Goal: Task Accomplishment & Management: Complete application form

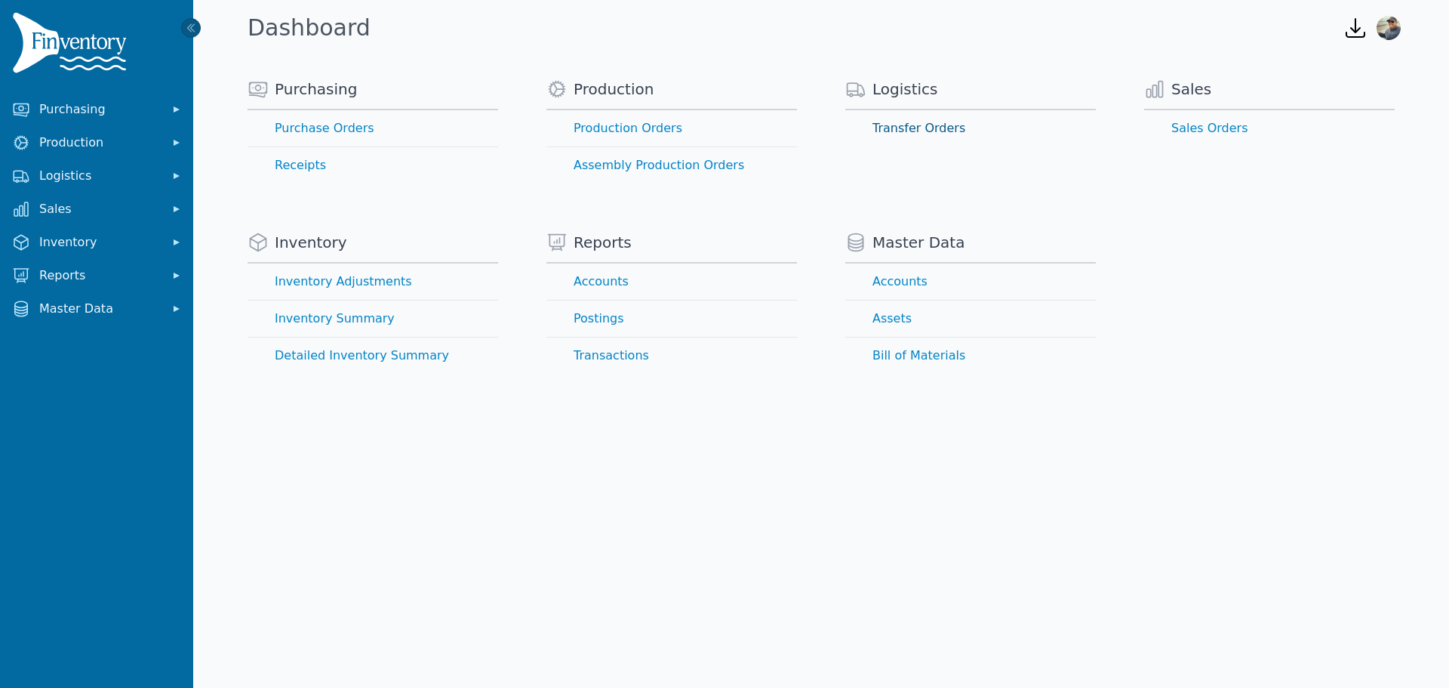
click at [910, 129] on link "Transfer Orders" at bounding box center [970, 128] width 251 height 36
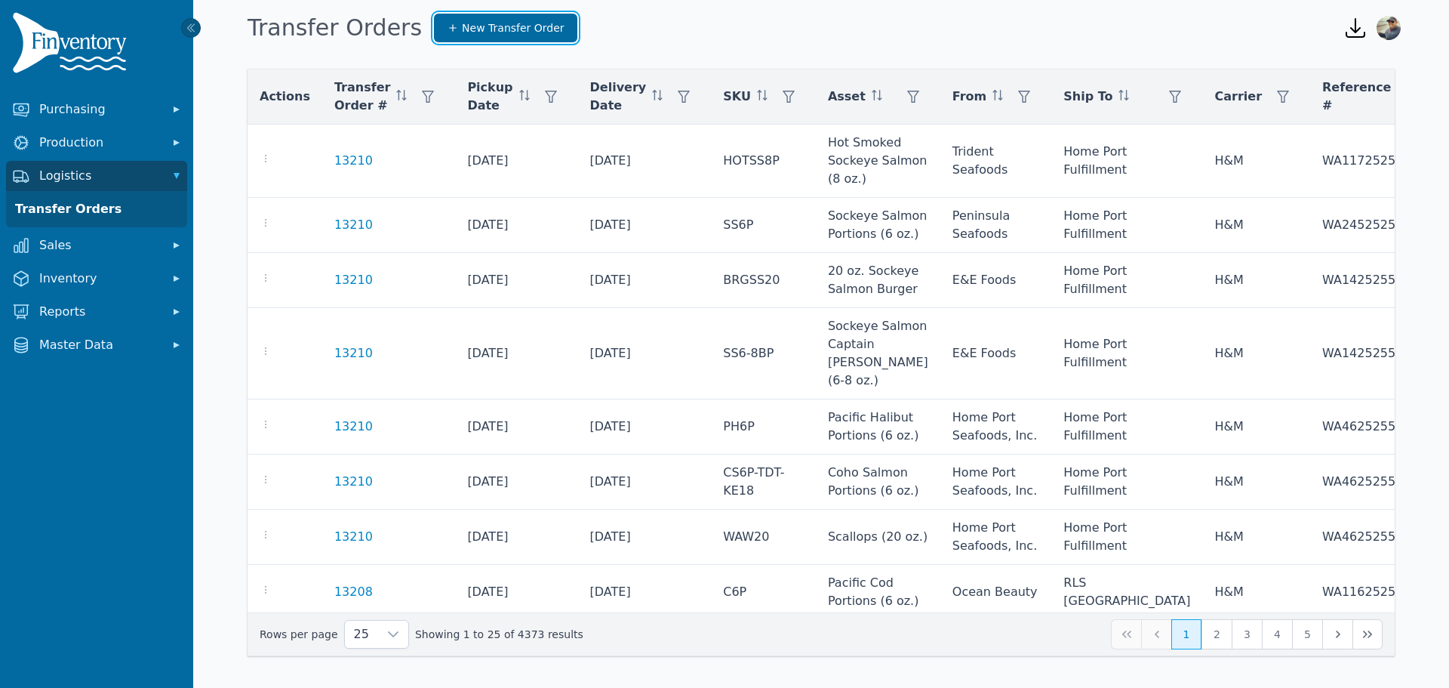
click at [464, 35] on span "New Transfer Order" at bounding box center [513, 27] width 103 height 15
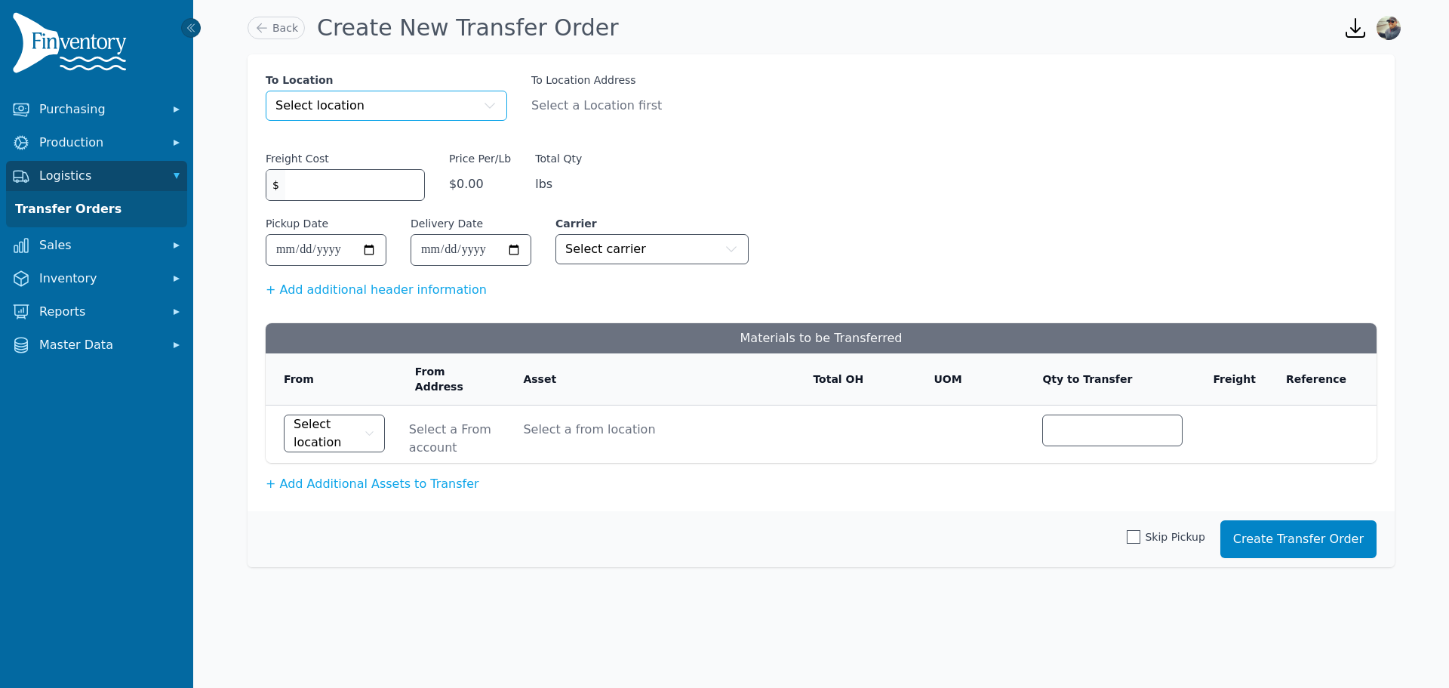
click at [358, 101] on button "Select location" at bounding box center [387, 106] width 242 height 30
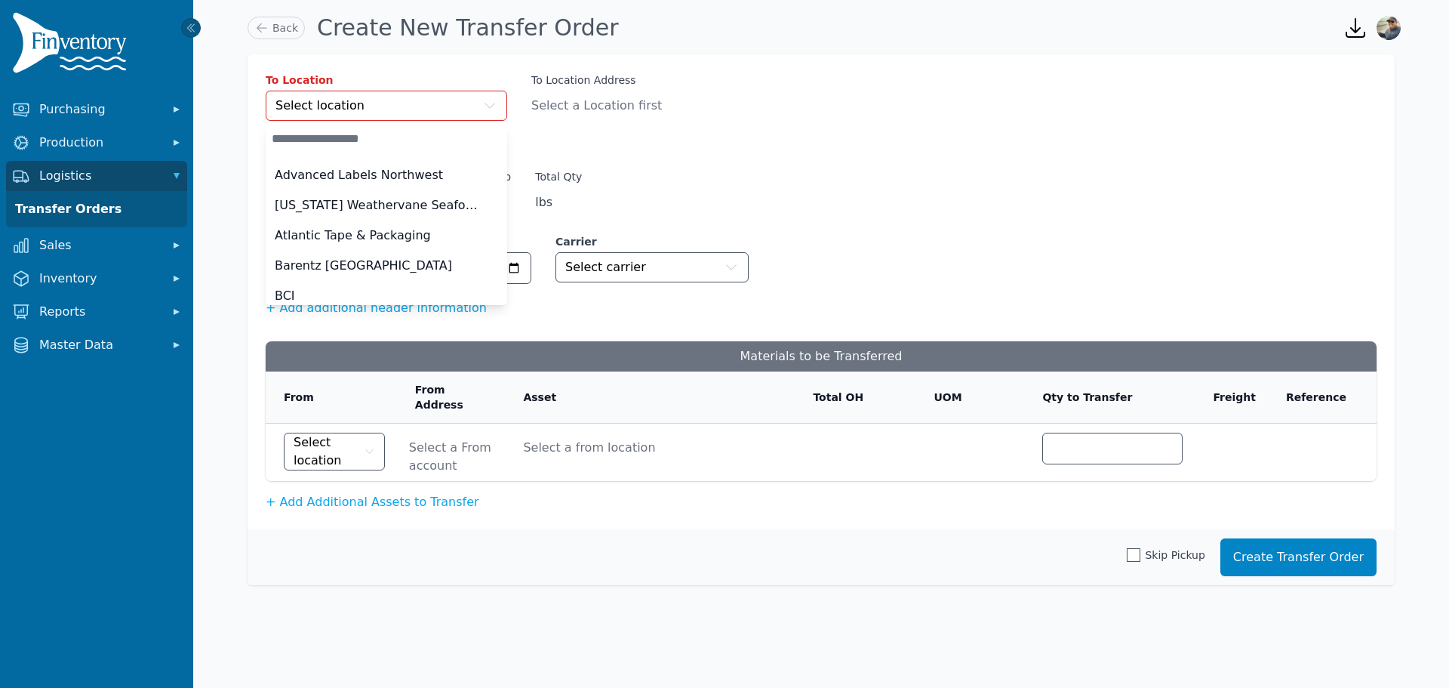
click at [808, 0] on html "Purchasing Production Logistics Transfer Orders Sales Inventory Reports Master …" at bounding box center [724, 344] width 1449 height 688
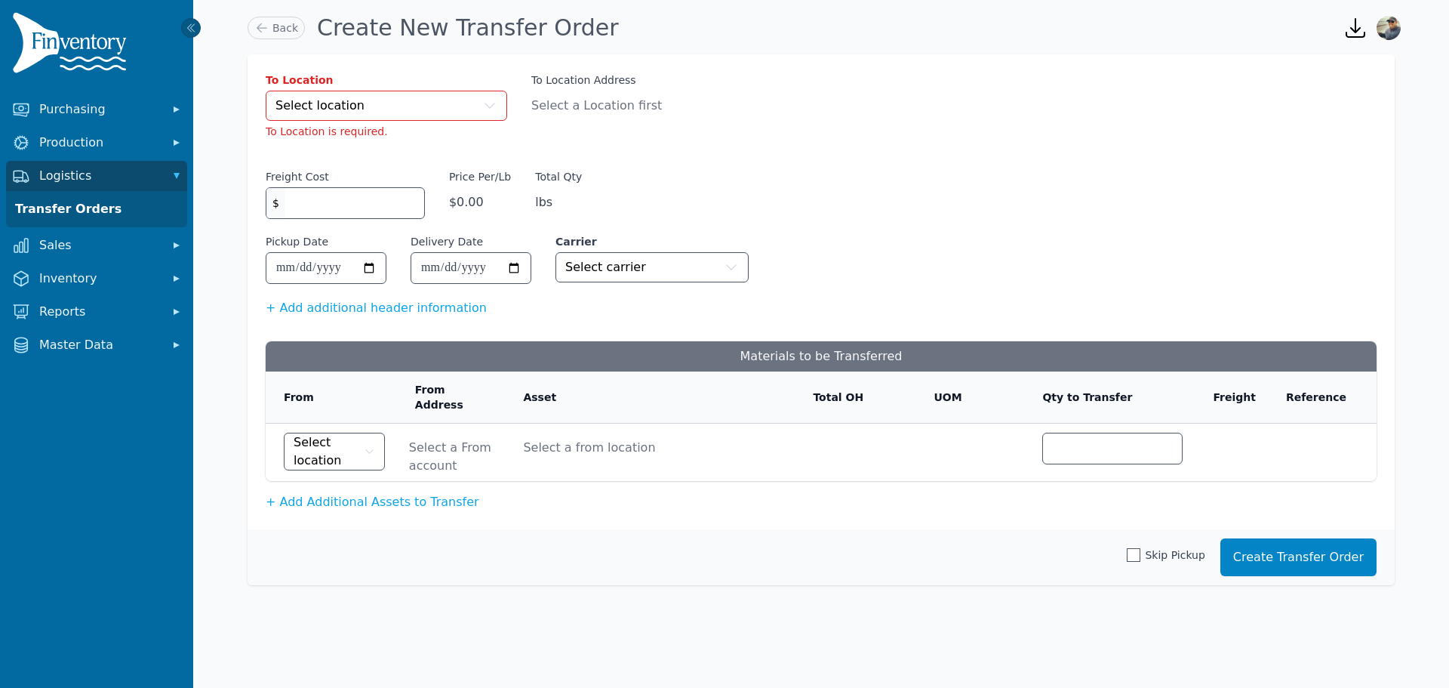
click at [322, 111] on span "Select location" at bounding box center [320, 106] width 89 height 18
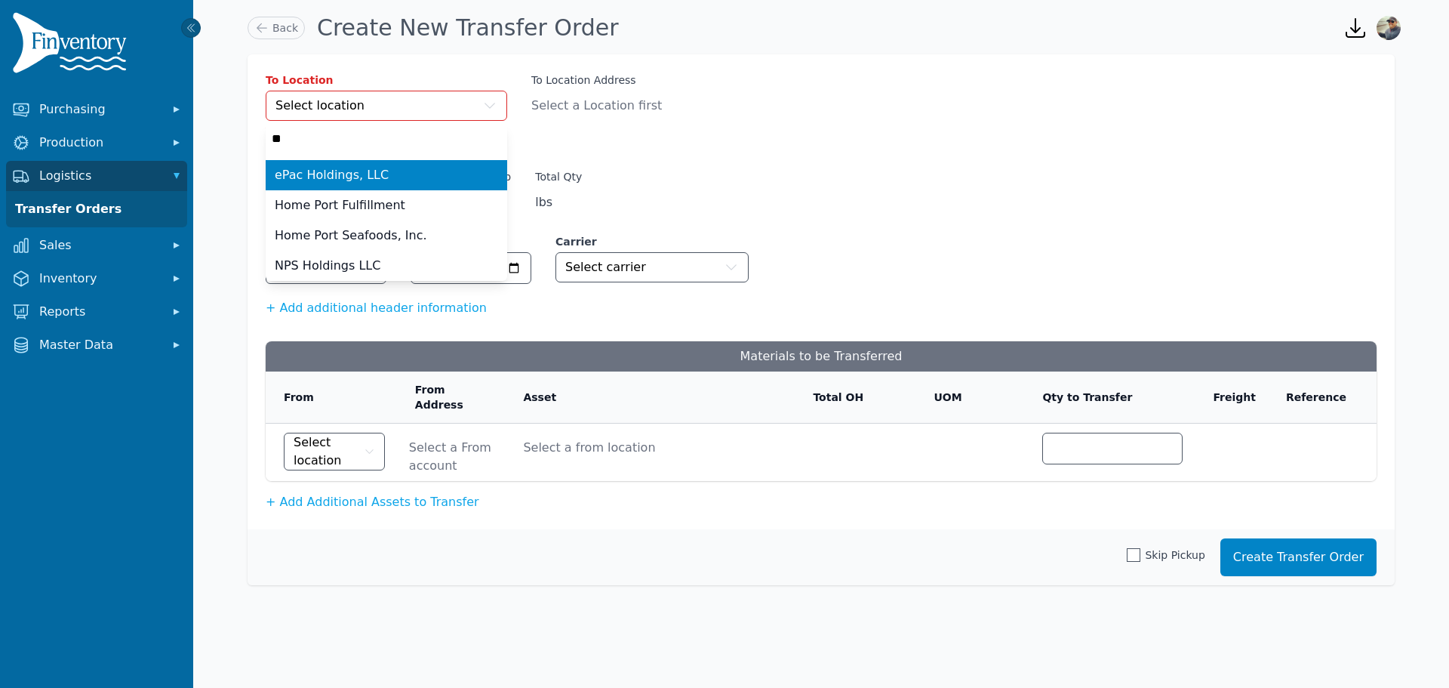
type input "***"
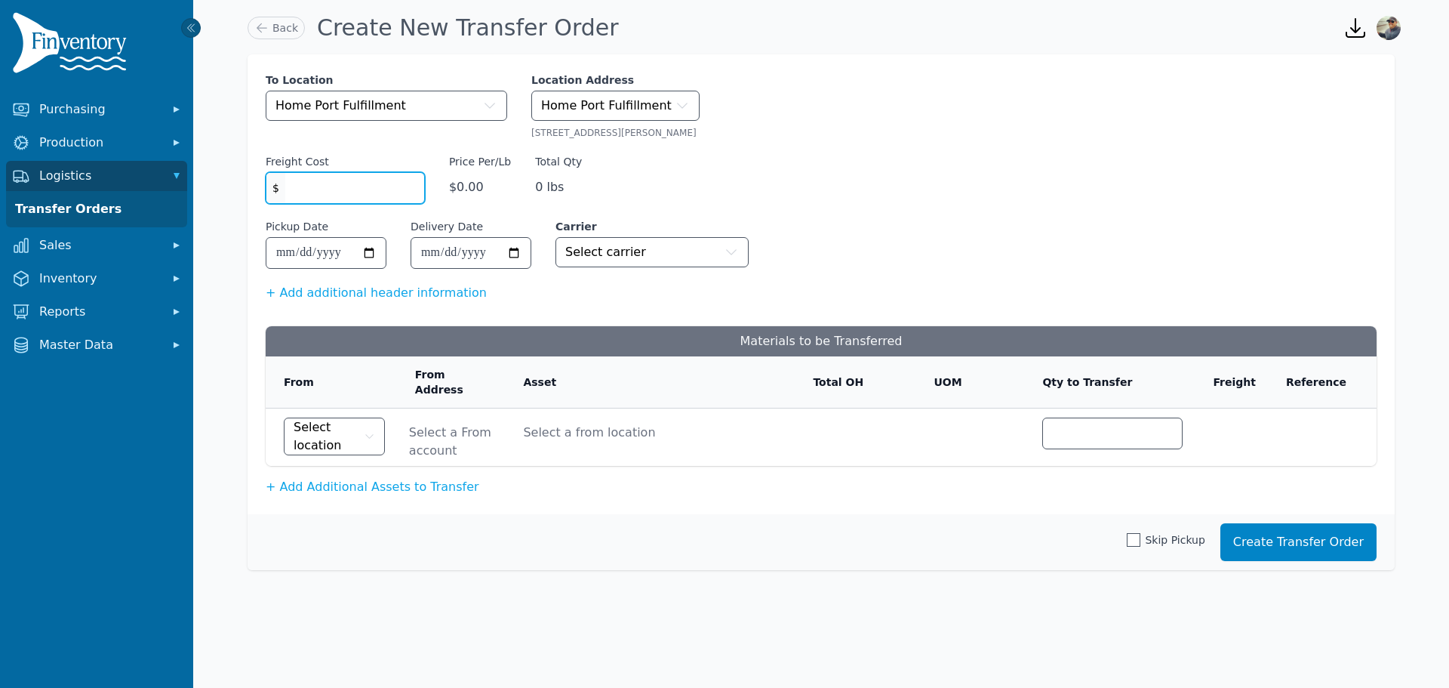
click at [340, 194] on input "Freight Cost" at bounding box center [354, 188] width 139 height 30
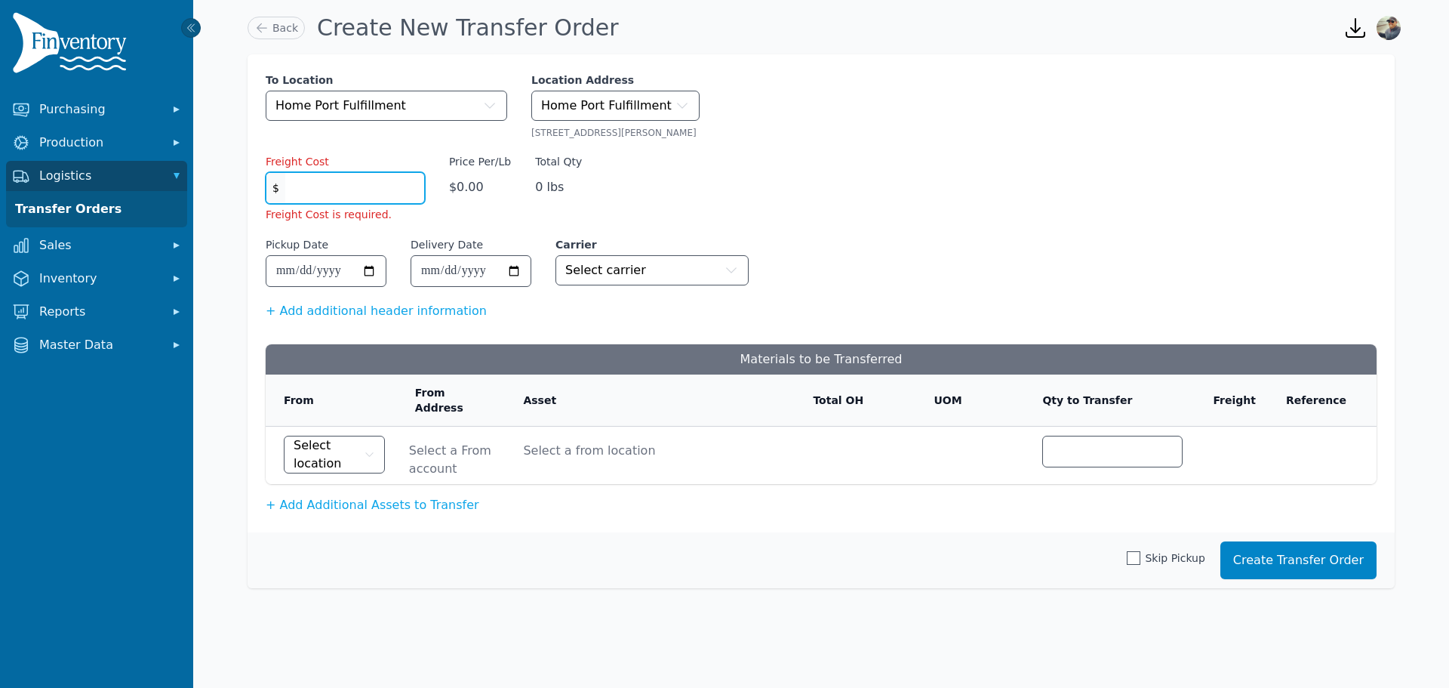
click at [335, 184] on input "Freight Cost" at bounding box center [354, 188] width 139 height 30
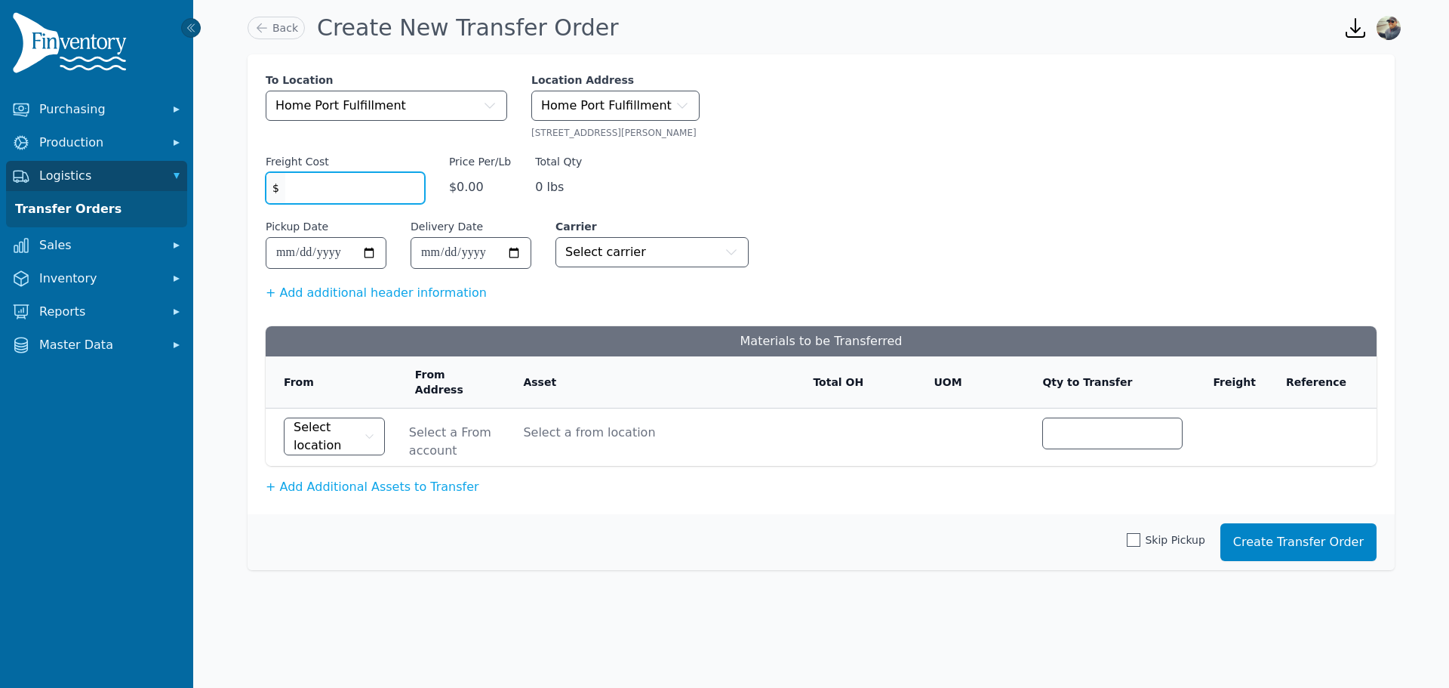
type input "*"
click at [365, 260] on input "Pickup Date" at bounding box center [325, 253] width 119 height 30
click at [367, 257] on input "Pickup Date" at bounding box center [325, 253] width 119 height 30
type input "**********"
click at [519, 253] on input "Delivery Date" at bounding box center [470, 253] width 119 height 30
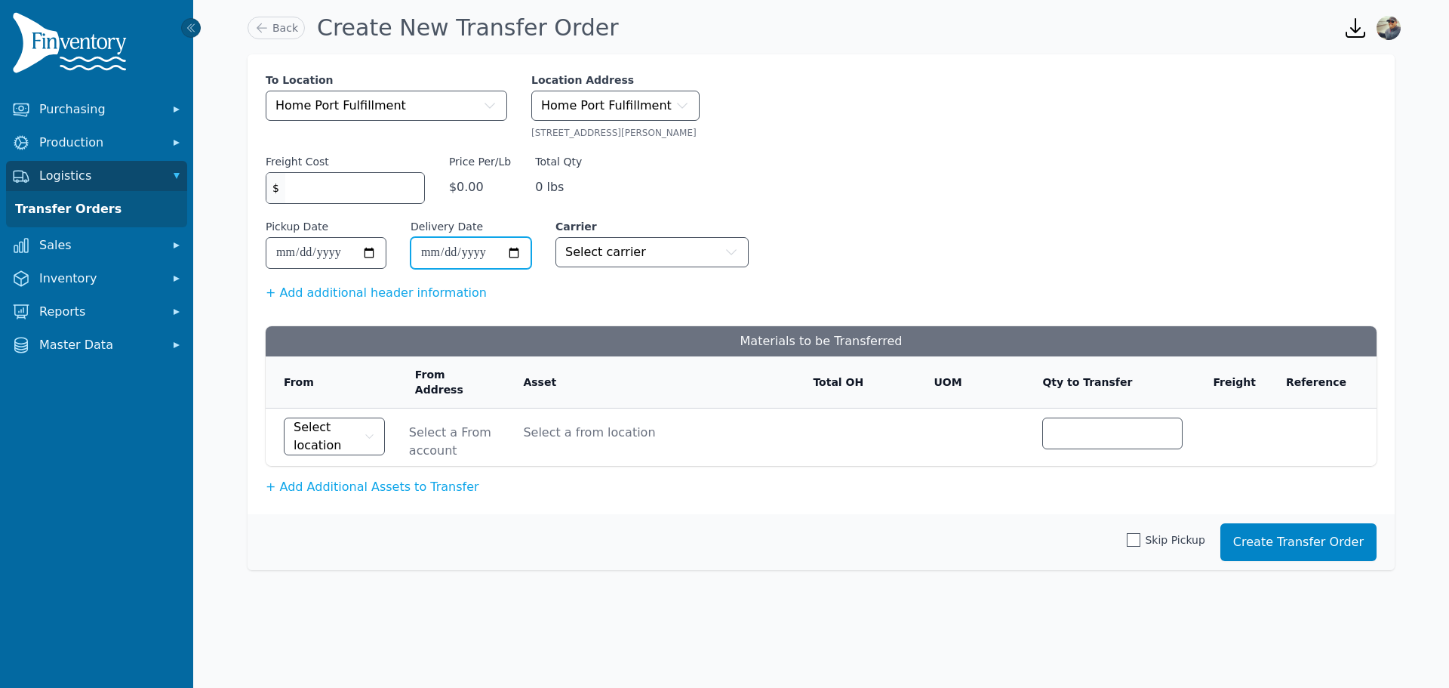
type input "**********"
click at [605, 256] on span "Select carrier" at bounding box center [605, 252] width 81 height 18
click at [323, 424] on span "Select location" at bounding box center [327, 436] width 67 height 36
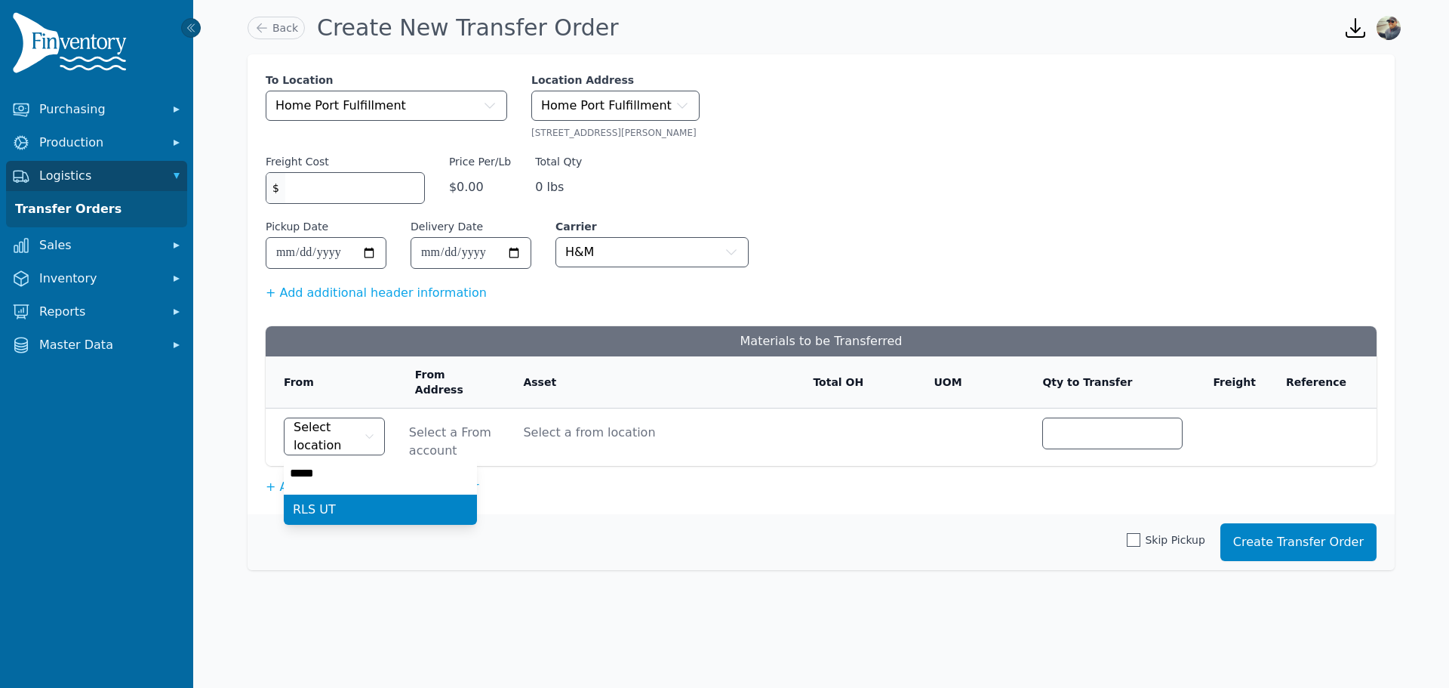
type input "******"
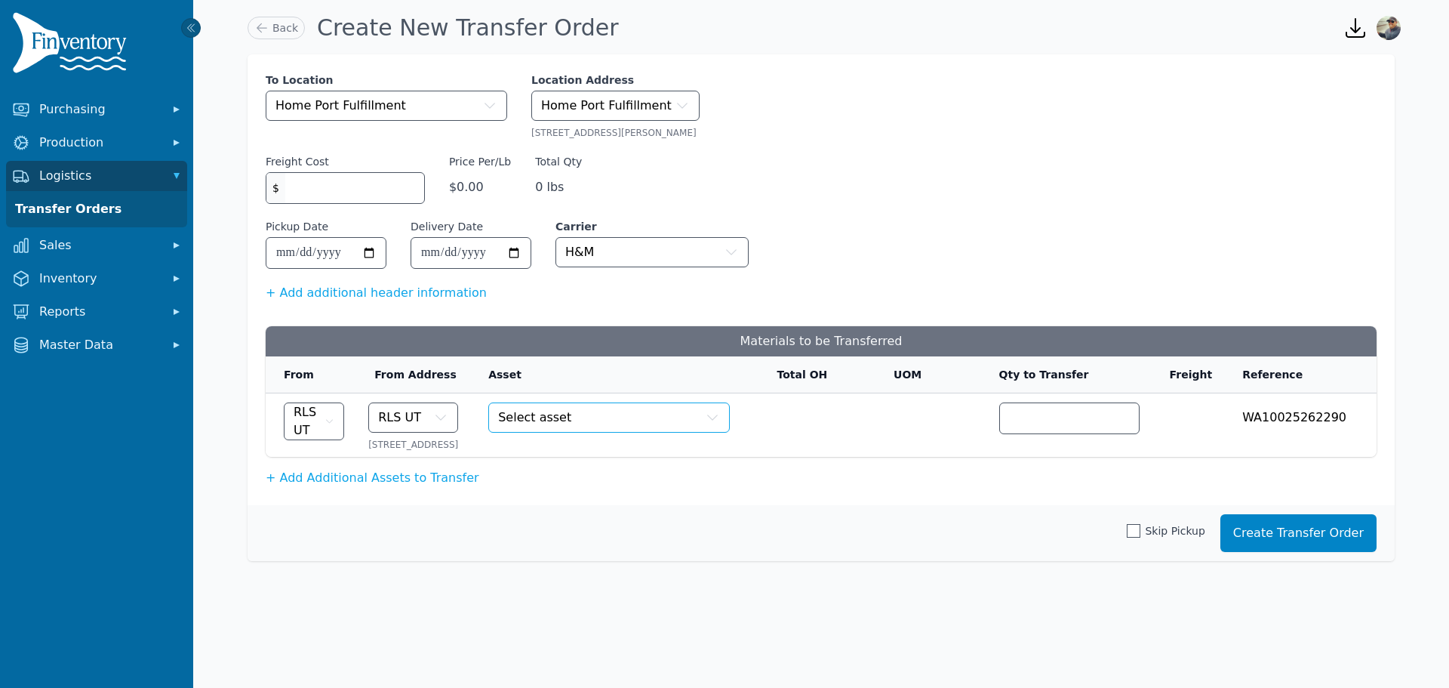
click at [552, 419] on span "Select asset" at bounding box center [534, 417] width 73 height 18
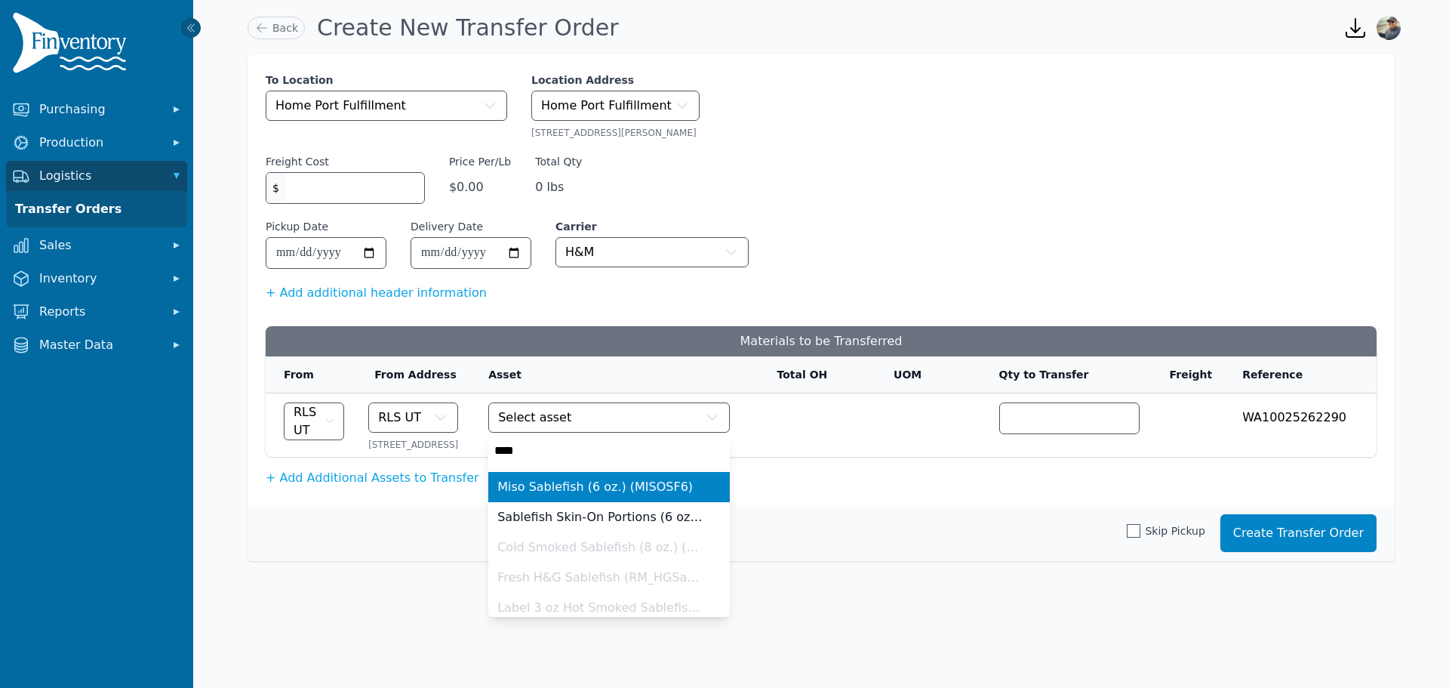
type input "*****"
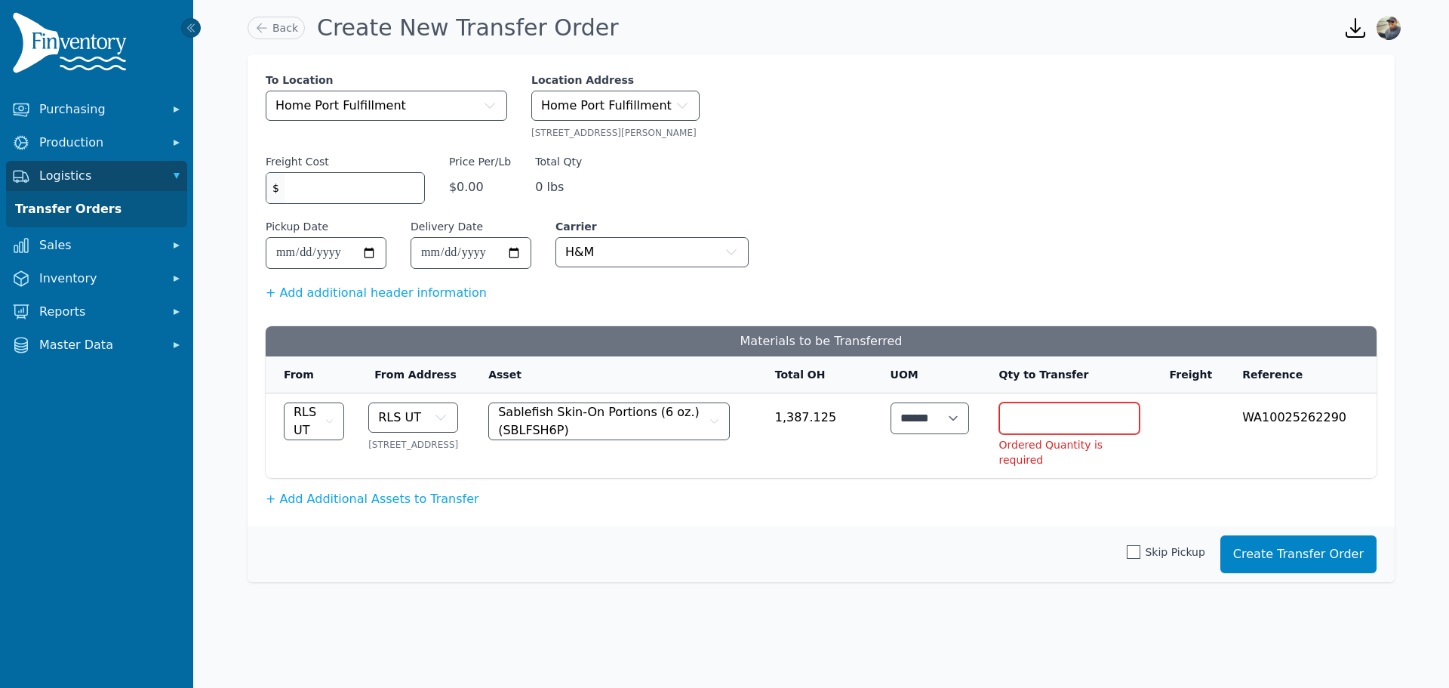
drag, startPoint x: 1080, startPoint y: 448, endPoint x: 1068, endPoint y: 437, distance: 16.0
click at [1080, 448] on li "Ordered Quantity is required" at bounding box center [1069, 452] width 140 height 30
click at [1052, 423] on input "number" at bounding box center [1069, 418] width 139 height 30
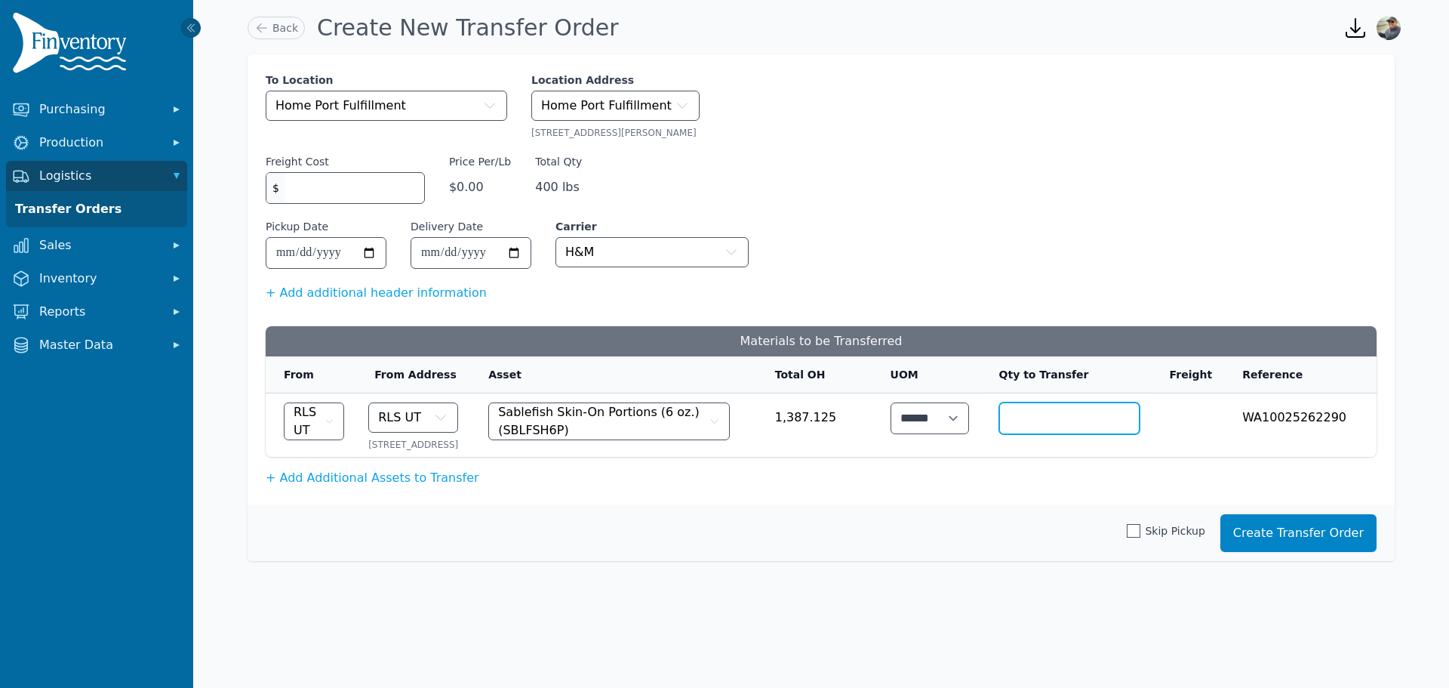
type input "***"
click at [1272, 552] on button "Create Transfer Order" at bounding box center [1299, 533] width 156 height 38
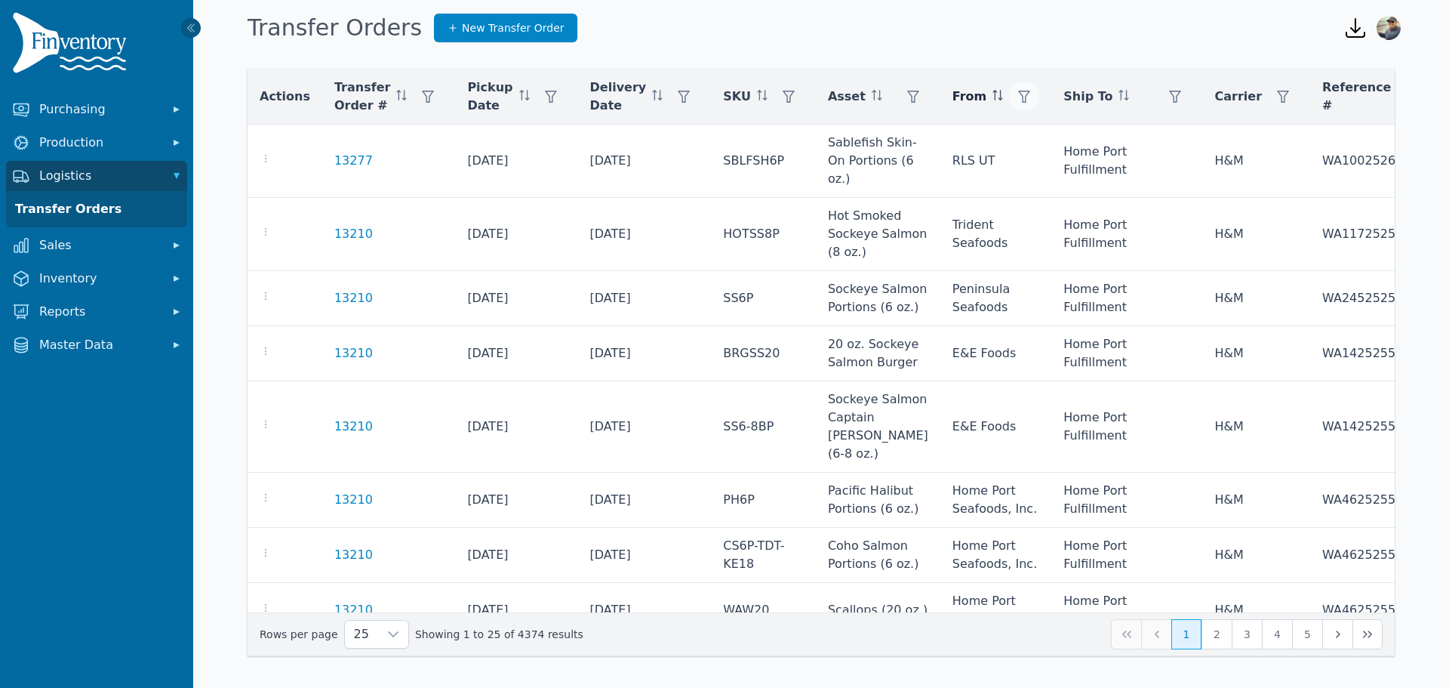
click at [1018, 92] on icon "button" at bounding box center [1024, 97] width 12 height 12
click at [978, 144] on div "Any" at bounding box center [1013, 137] width 130 height 30
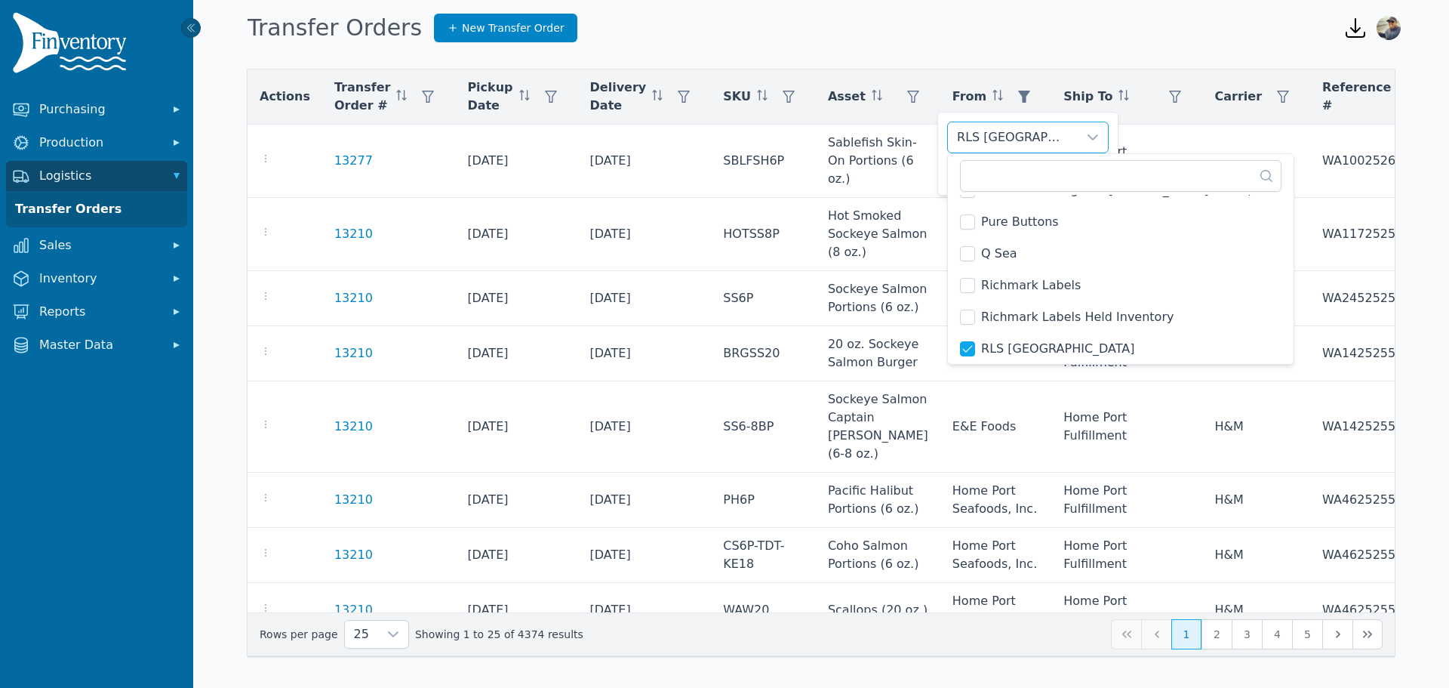
scroll to position [2623, 0]
click at [1012, 132] on div "RLS [GEOGRAPHIC_DATA]" at bounding box center [1013, 137] width 130 height 30
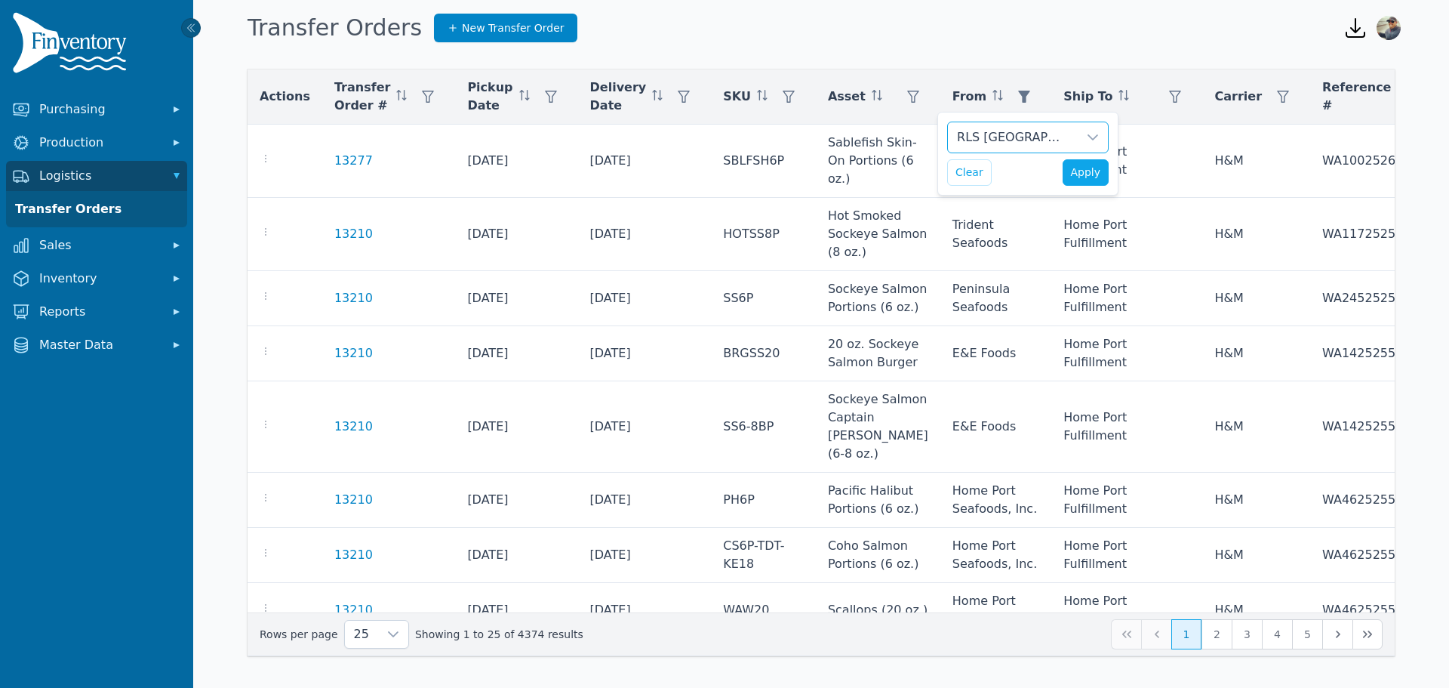
click at [1009, 136] on div "RLS [GEOGRAPHIC_DATA]" at bounding box center [1013, 137] width 130 height 30
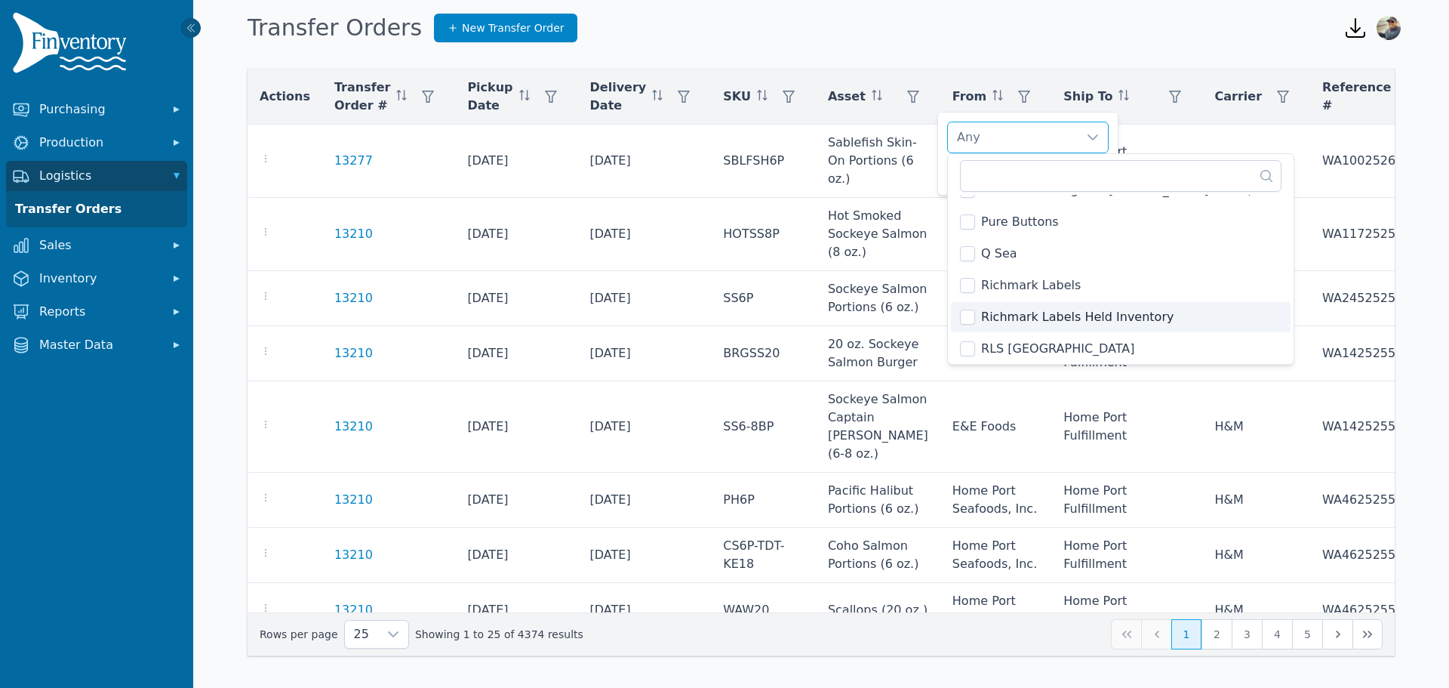
scroll to position [2286, 0]
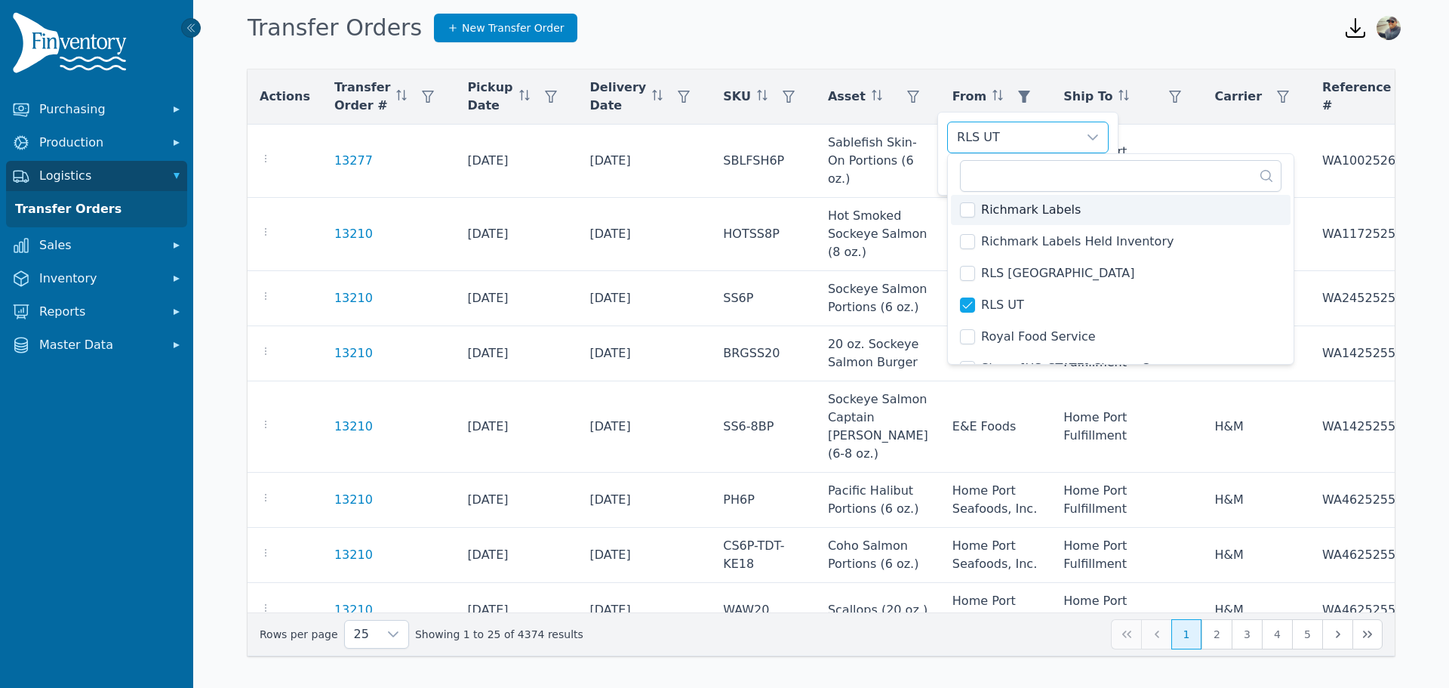
click at [1041, 143] on div "RLS UT" at bounding box center [1013, 137] width 130 height 30
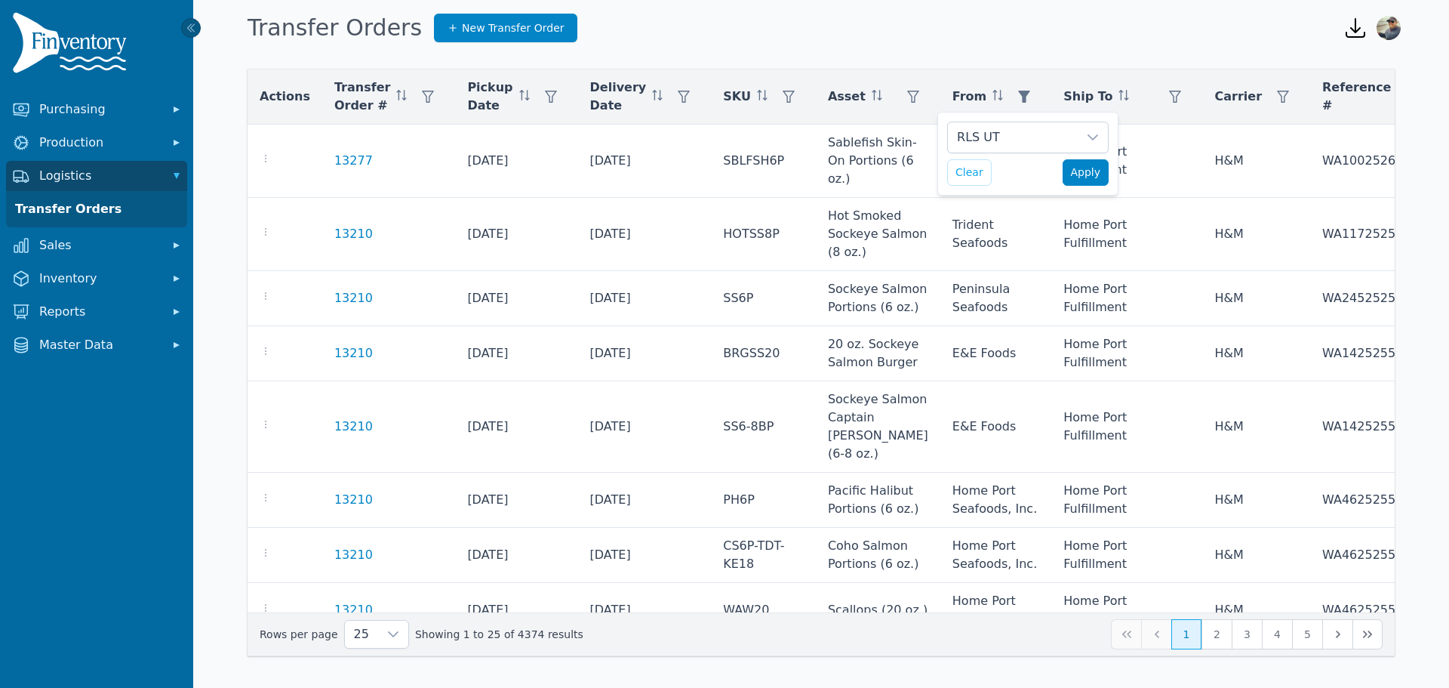
click at [1076, 177] on span "Apply" at bounding box center [1086, 173] width 30 height 16
